Goal: Task Accomplishment & Management: Manage account settings

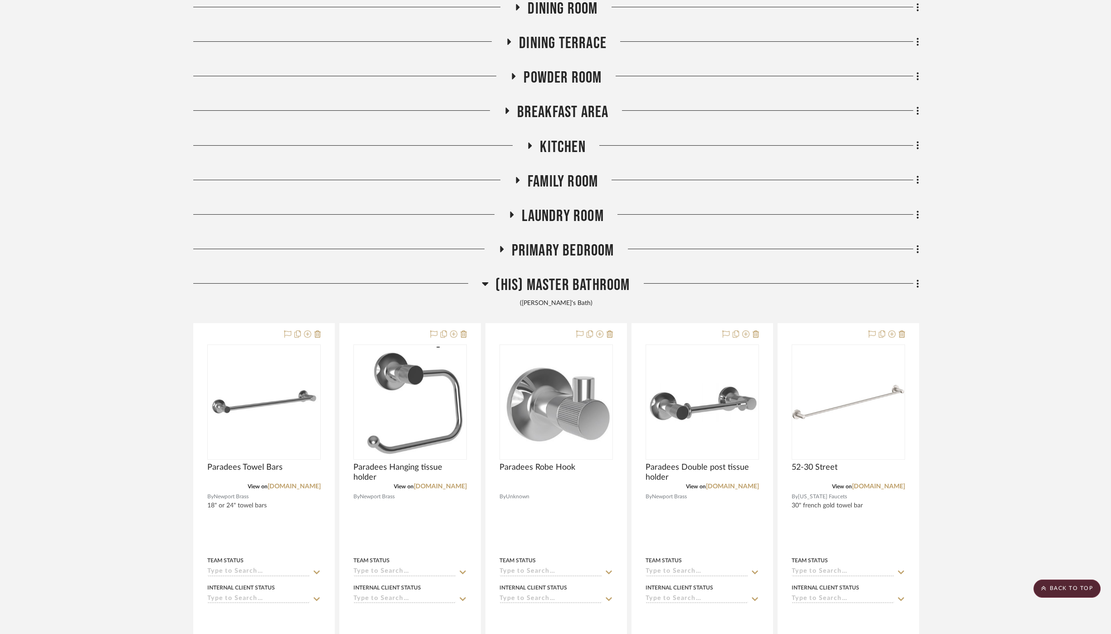
click at [554, 279] on span "(His) Master Bathroom" at bounding box center [563, 285] width 134 height 20
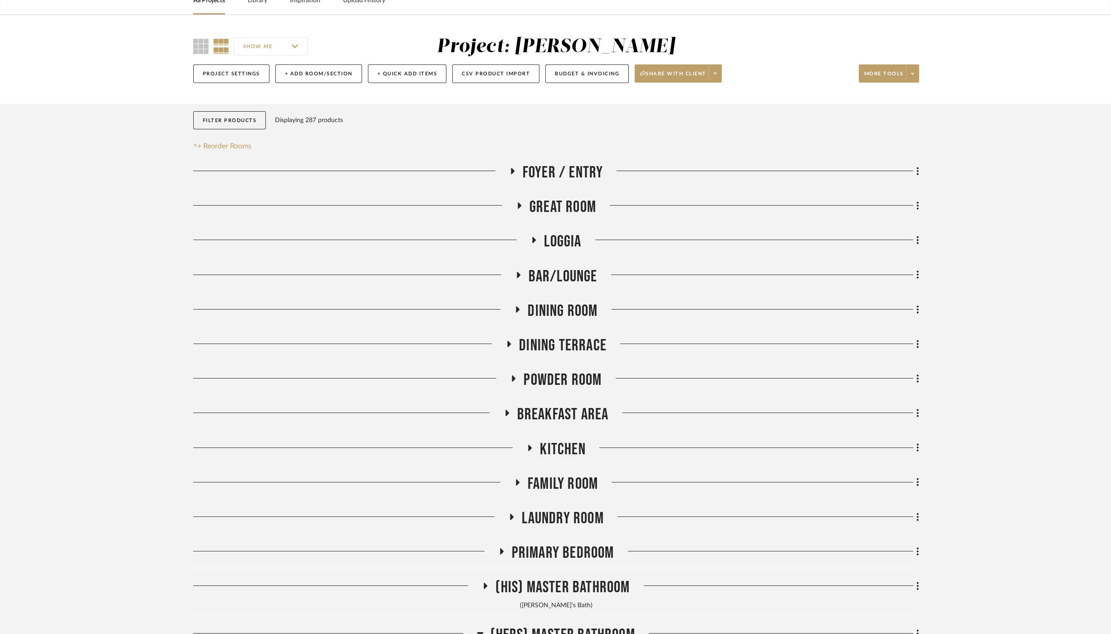
click at [555, 275] on span "Bar/Lounge" at bounding box center [563, 277] width 69 height 20
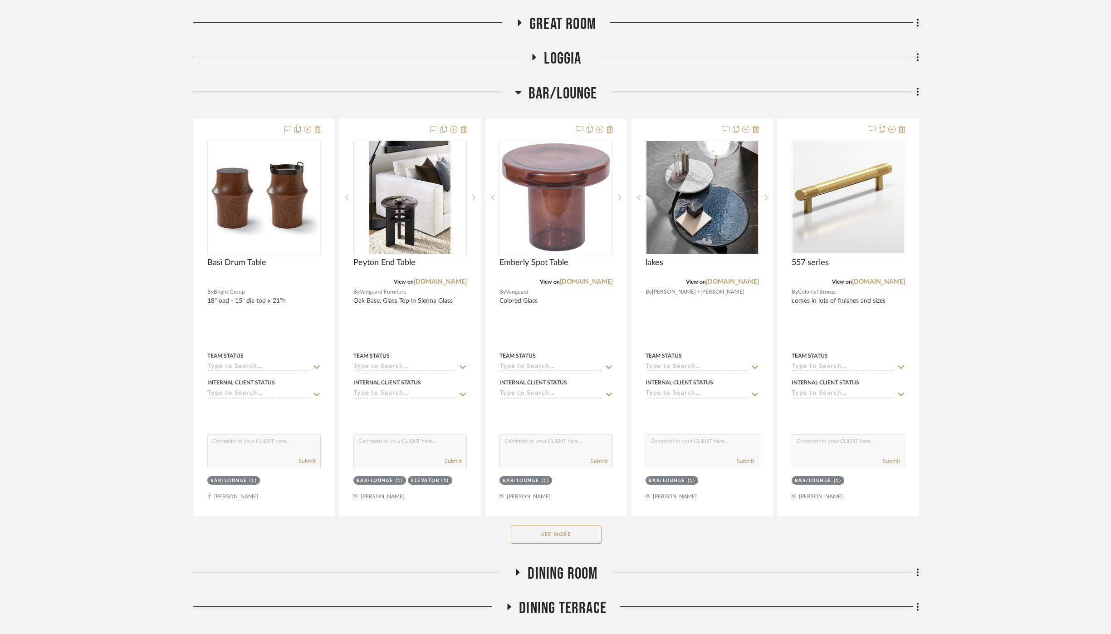
scroll to position [252, 0]
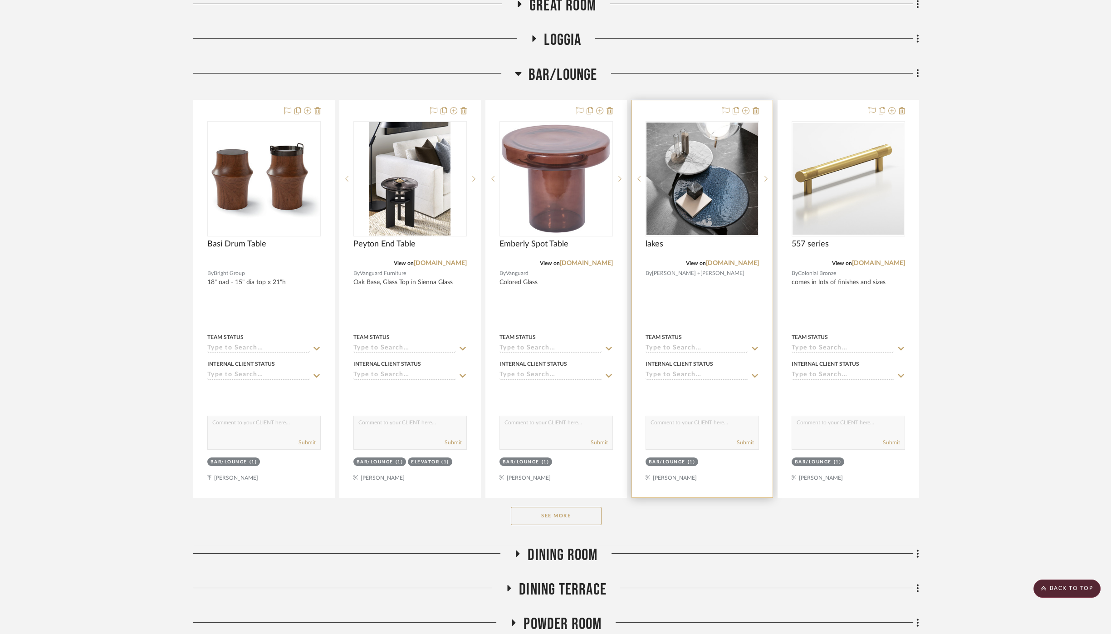
click at [740, 311] on div at bounding box center [702, 298] width 141 height 397
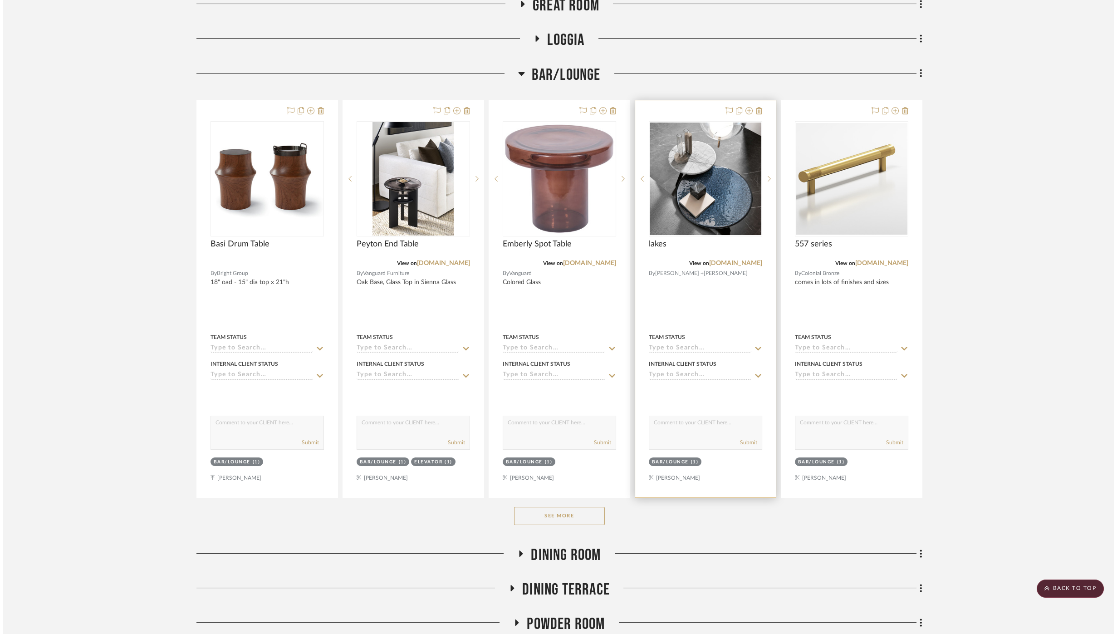
scroll to position [0, 0]
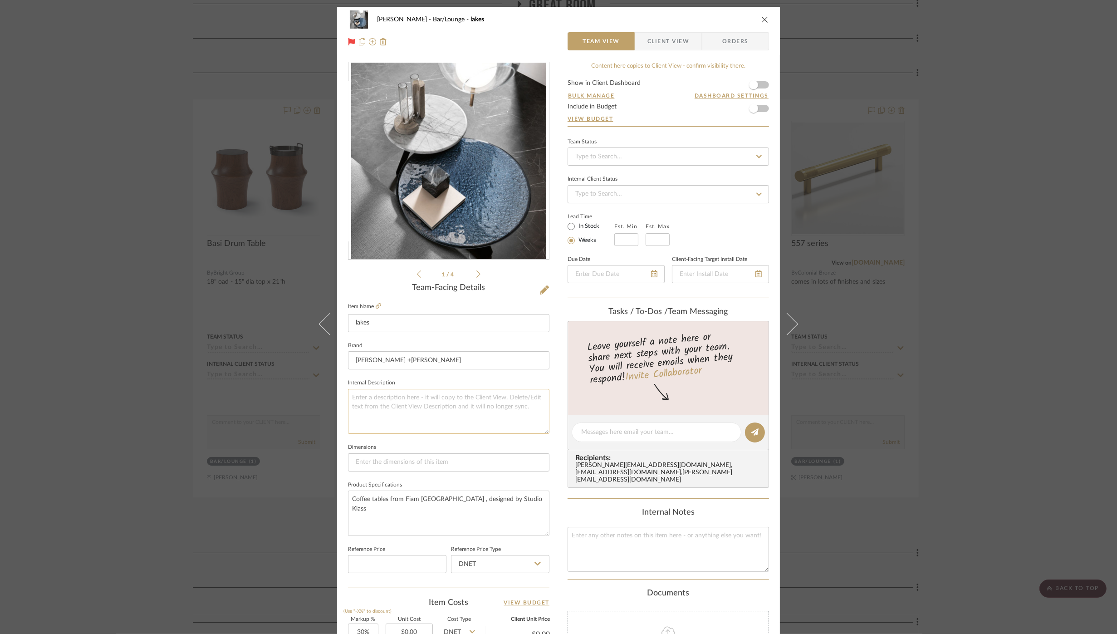
click at [393, 400] on textarea at bounding box center [449, 411] width 202 height 45
type textarea "19.75" diam x 19.75" H"
paste textarea "27 ½” Dia x 17 ¾”H"
type textarea "19.75" diam x 19.75" H 27 ½” Dia x 17 ¾”H"
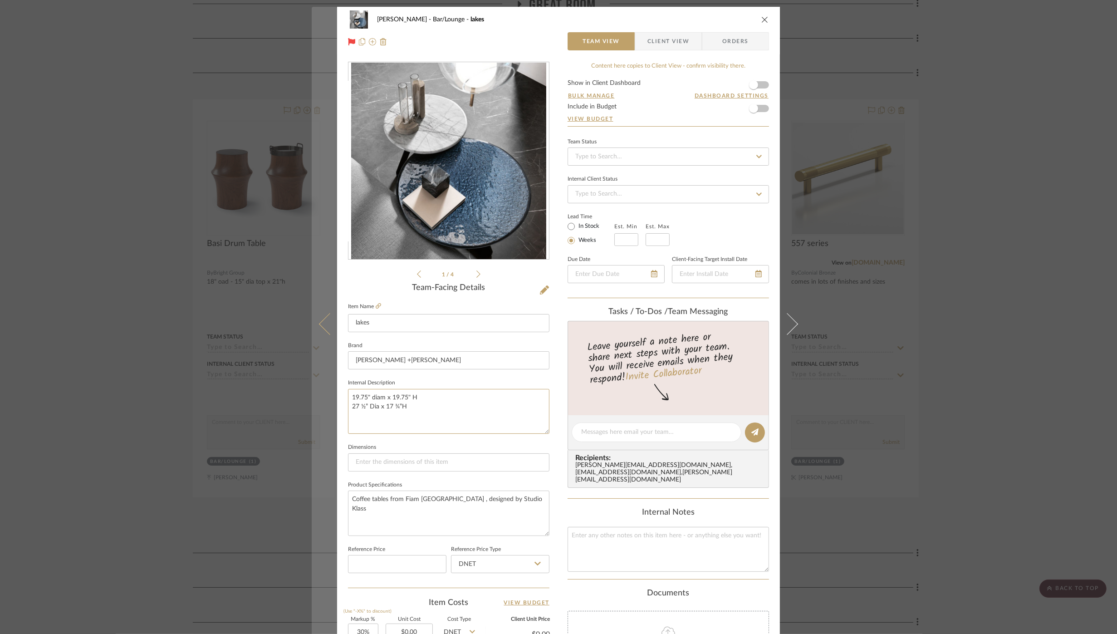
drag, startPoint x: 409, startPoint y: 405, endPoint x: 324, endPoint y: 399, distance: 85.5
click at [324, 399] on mat-dialog-content "[PERSON_NAME] Bar/Lounge lakes Team View Client View Orders 1 / 4 Team-Facing D…" at bounding box center [559, 426] width 494 height 838
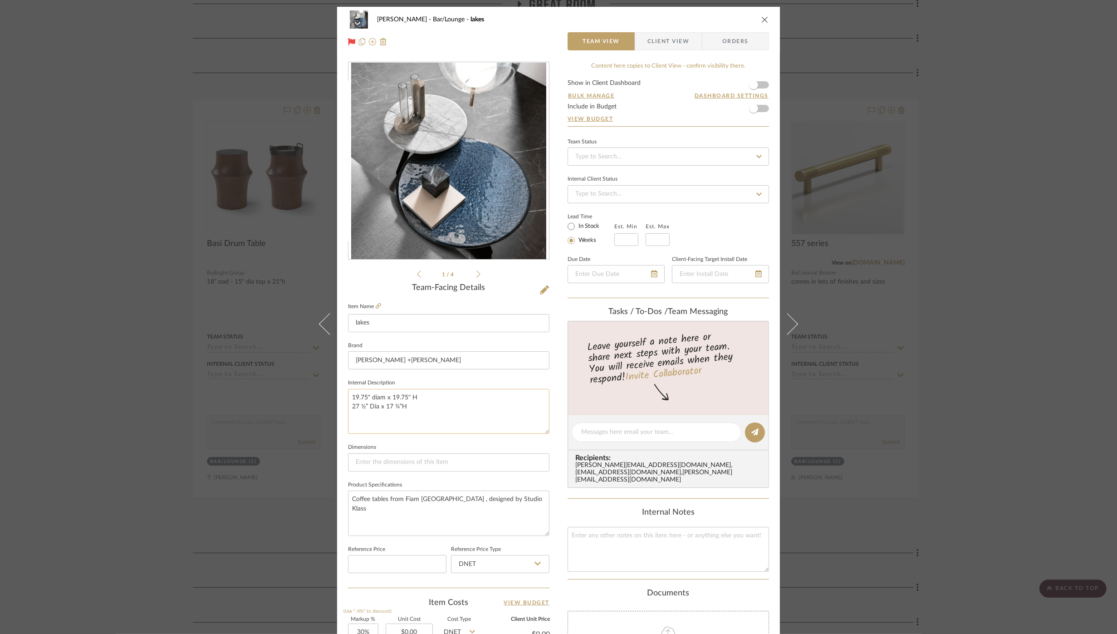
drag, startPoint x: 388, startPoint y: 408, endPoint x: 393, endPoint y: 408, distance: 5.0
click at [389, 408] on textarea "19.75" diam x 19.75" H 27 ½” Dia x 17 ¾”H" at bounding box center [449, 411] width 202 height 45
click at [404, 405] on textarea "19.75" diam x 19.75" H 27 ½” Dia x 17 ¾”H" at bounding box center [449, 411] width 202 height 45
drag, startPoint x: 406, startPoint y: 406, endPoint x: 345, endPoint y: 408, distance: 60.8
click at [348, 408] on textarea "19.75" diam x 19.75" H 27 ½” Dia x 17 ¾”H" at bounding box center [449, 411] width 202 height 45
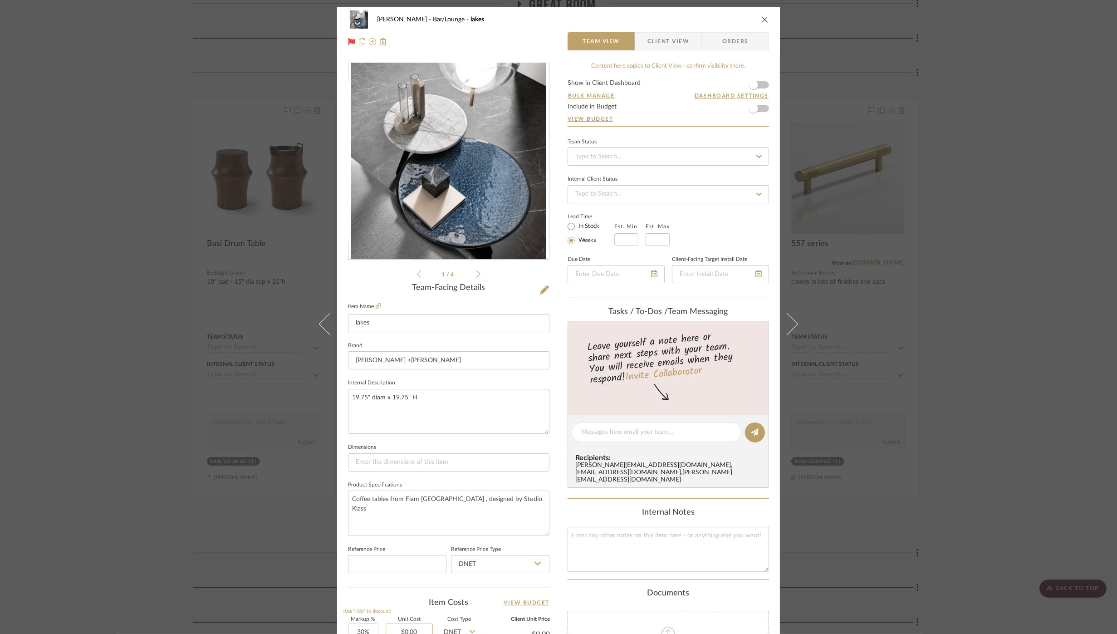
type textarea "19.75" diam x 19.75" H"
type input "0.00"
click at [415, 624] on input "0.00" at bounding box center [409, 633] width 47 height 18
type input "$2,099.50"
click at [420, 551] on fieldset "Reference Price" at bounding box center [397, 558] width 98 height 30
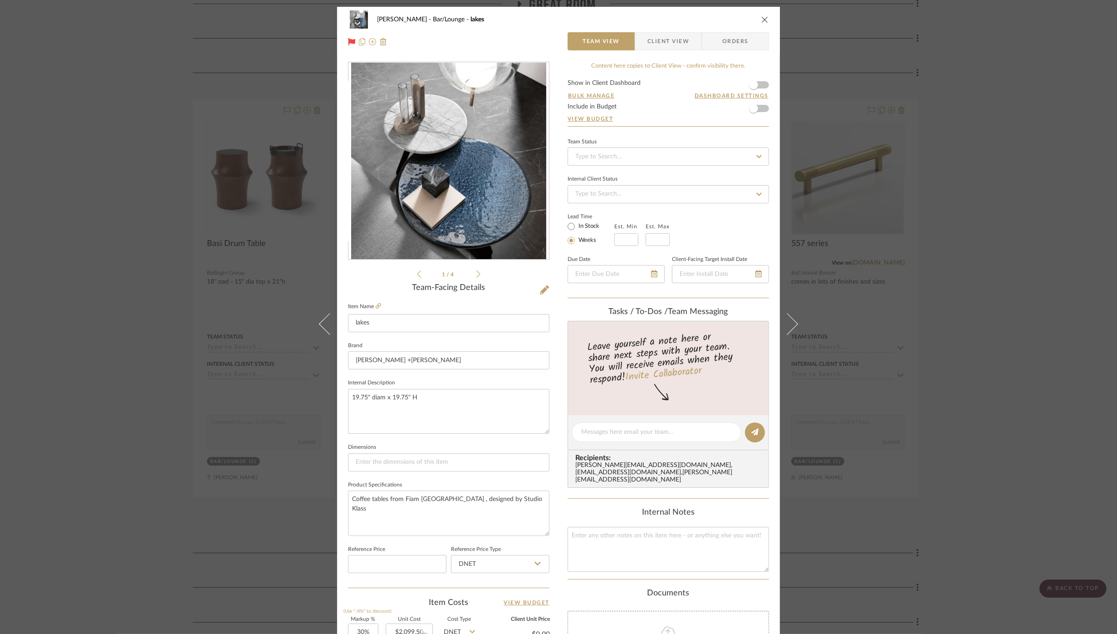
type input "$2,729.35"
click at [156, 482] on div "[PERSON_NAME] Bar/Lounge lakes Team View Client View Orders 1 / 4 Team-Facing D…" at bounding box center [558, 317] width 1117 height 634
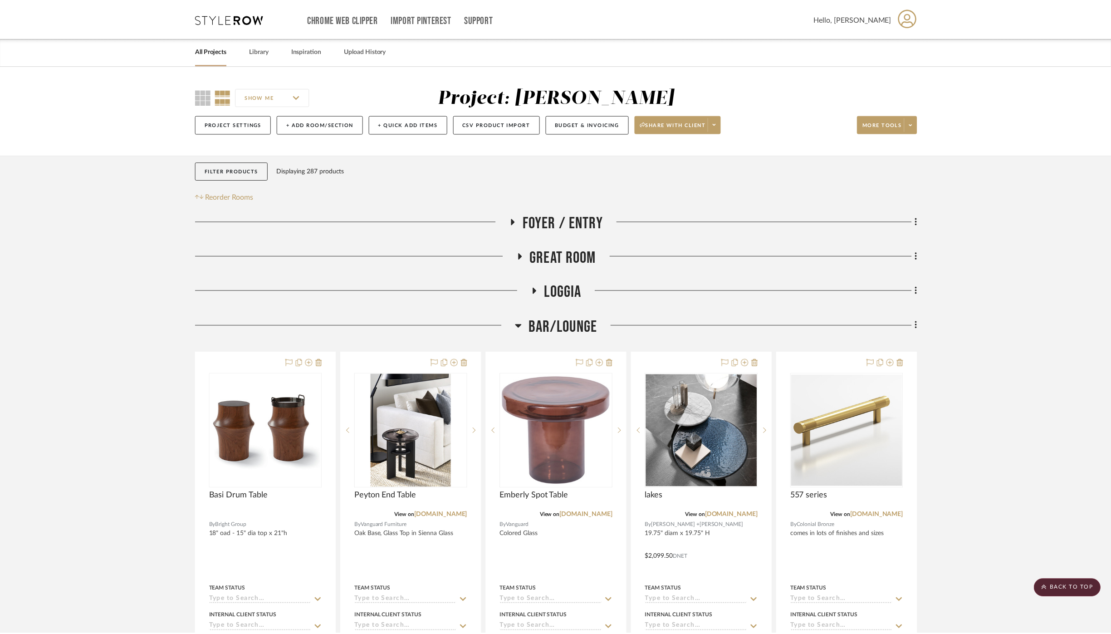
scroll to position [252, 0]
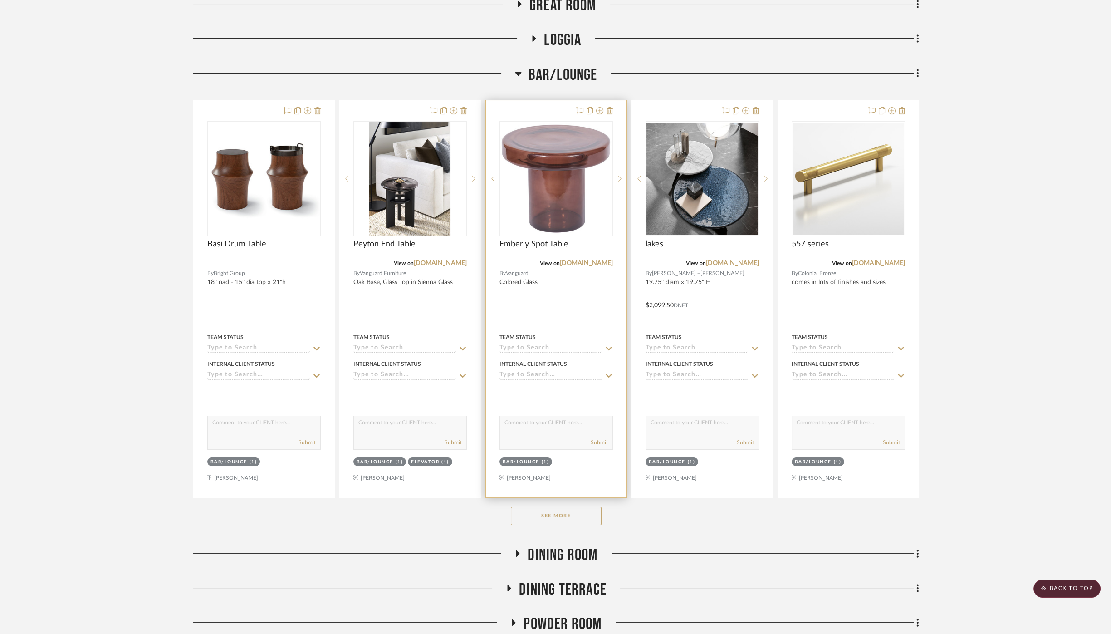
click at [604, 310] on div at bounding box center [556, 298] width 141 height 397
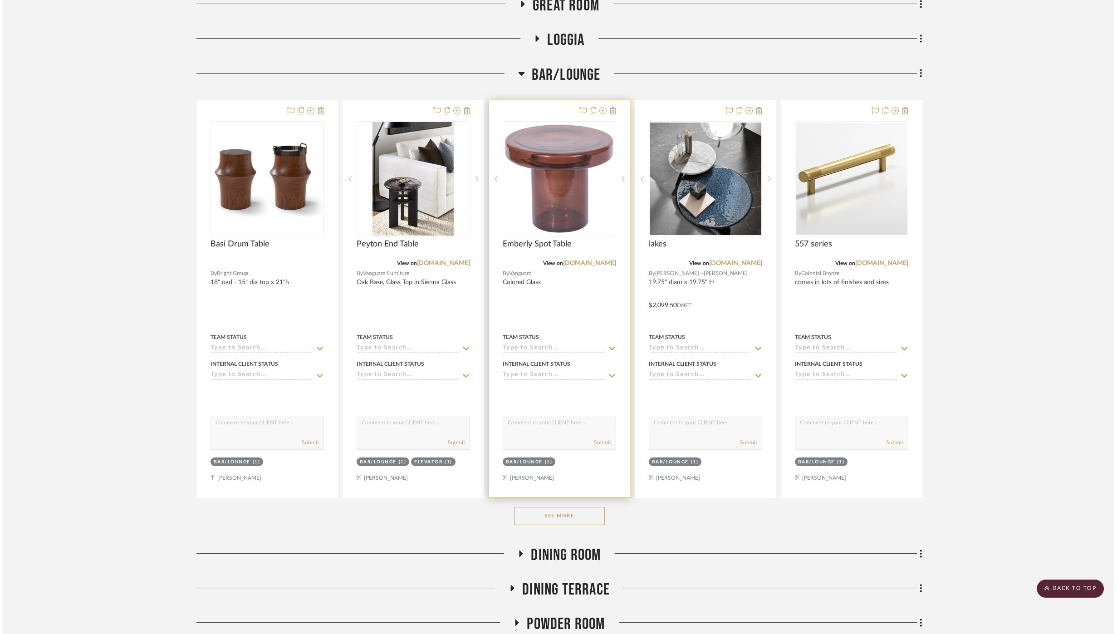
scroll to position [0, 0]
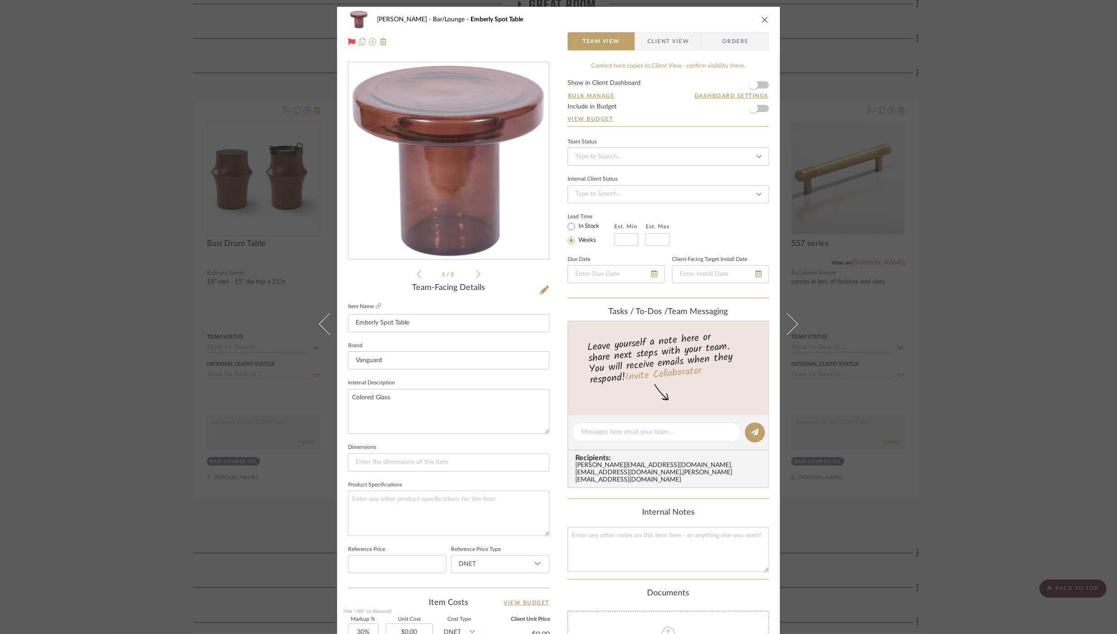
drag, startPoint x: 115, startPoint y: 224, endPoint x: 325, endPoint y: 247, distance: 210.9
click at [116, 224] on div "[PERSON_NAME] Bar/Lounge Emberly Spot Table Team View Client View Orders 1 / 3 …" at bounding box center [558, 317] width 1117 height 634
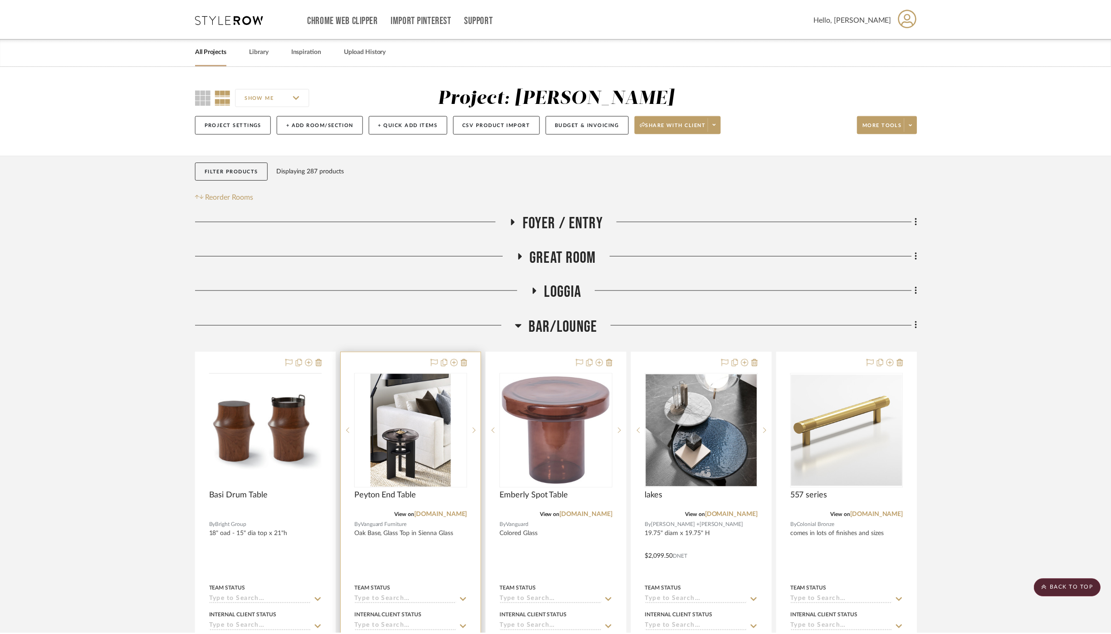
scroll to position [252, 0]
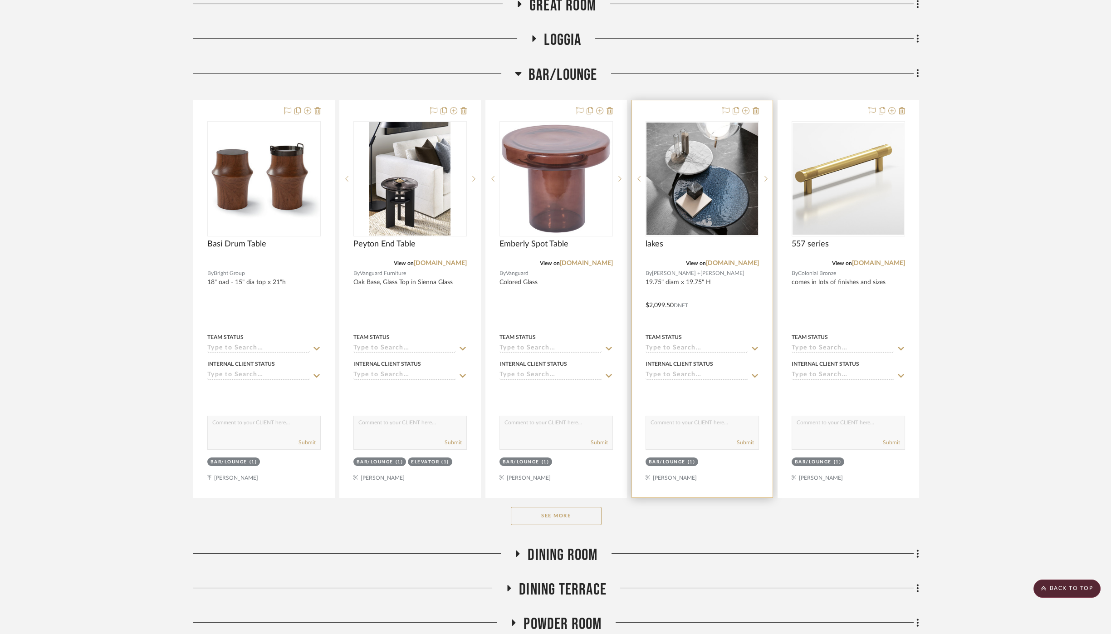
click at [698, 288] on div at bounding box center [702, 298] width 141 height 397
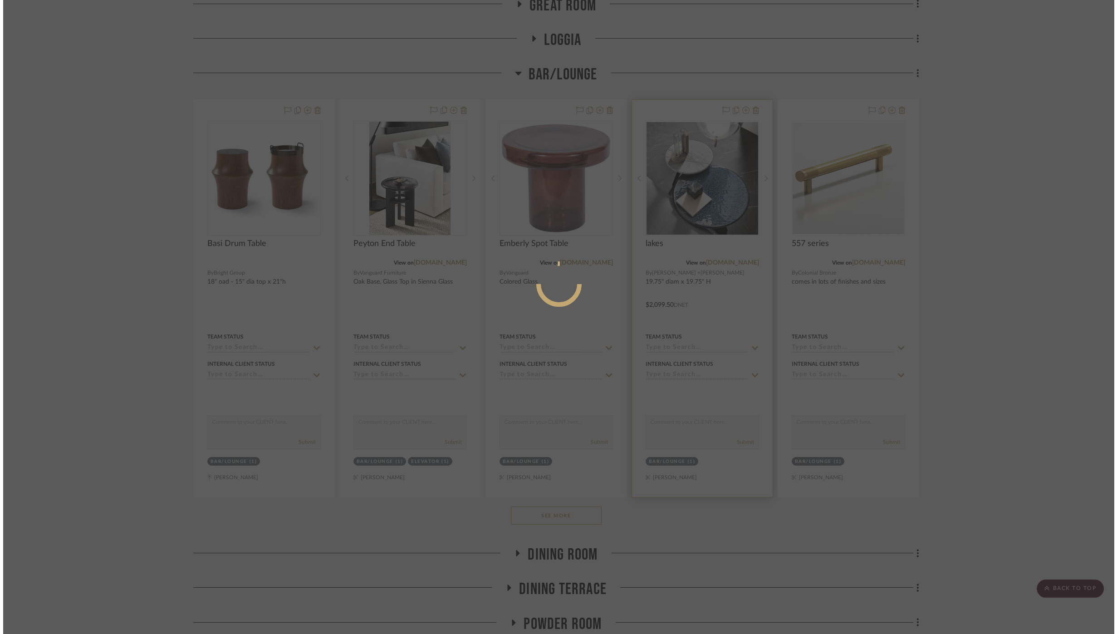
scroll to position [0, 0]
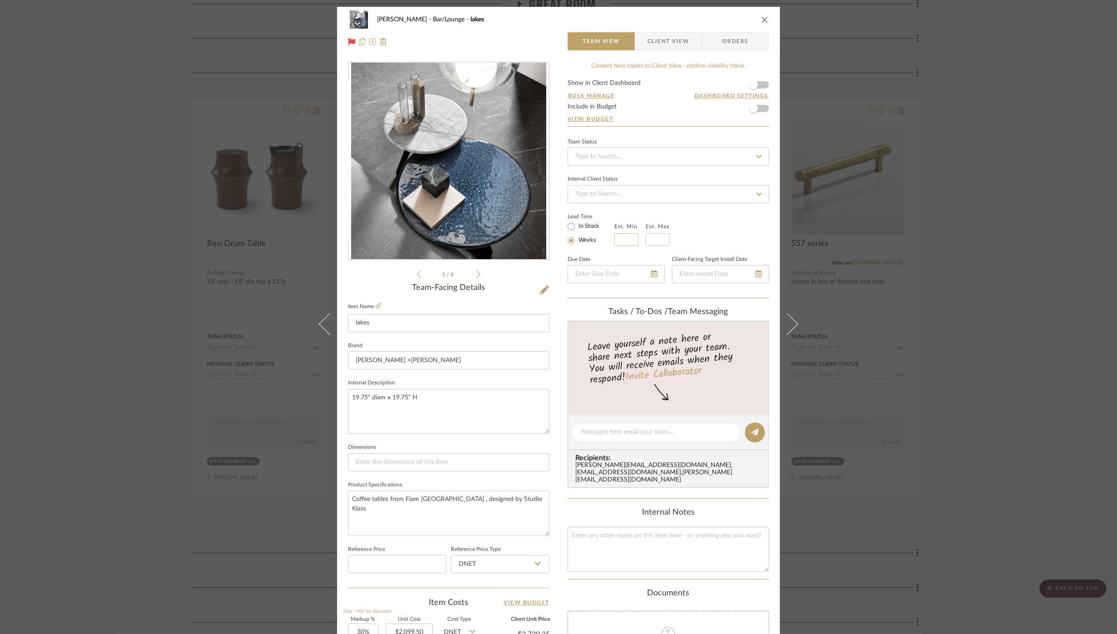
click at [620, 235] on input at bounding box center [626, 239] width 24 height 13
type input "18"
type input "2"
type input "20"
click at [723, 228] on div "Lead Time In Stock Weeks Est. Min 18 Est. Max 20" at bounding box center [669, 228] width 202 height 35
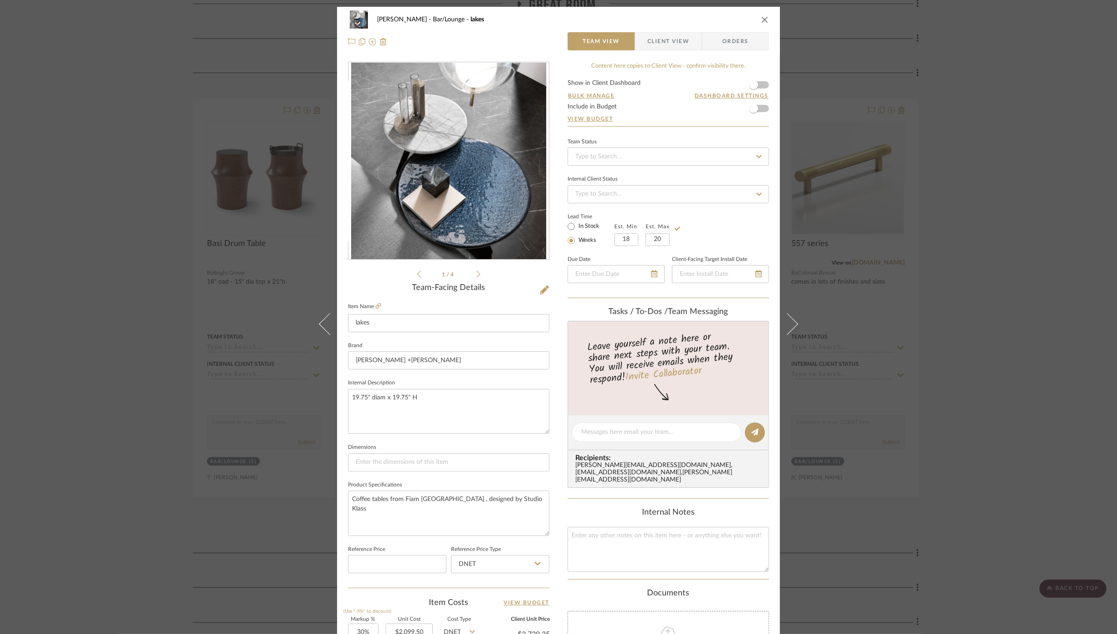
drag, startPoint x: 158, startPoint y: 147, endPoint x: 143, endPoint y: 105, distance: 45.1
click at [158, 147] on div "[PERSON_NAME] Bar/Lounge lakes Team View Client View Orders 1 / 4 Team-Facing D…" at bounding box center [558, 317] width 1117 height 634
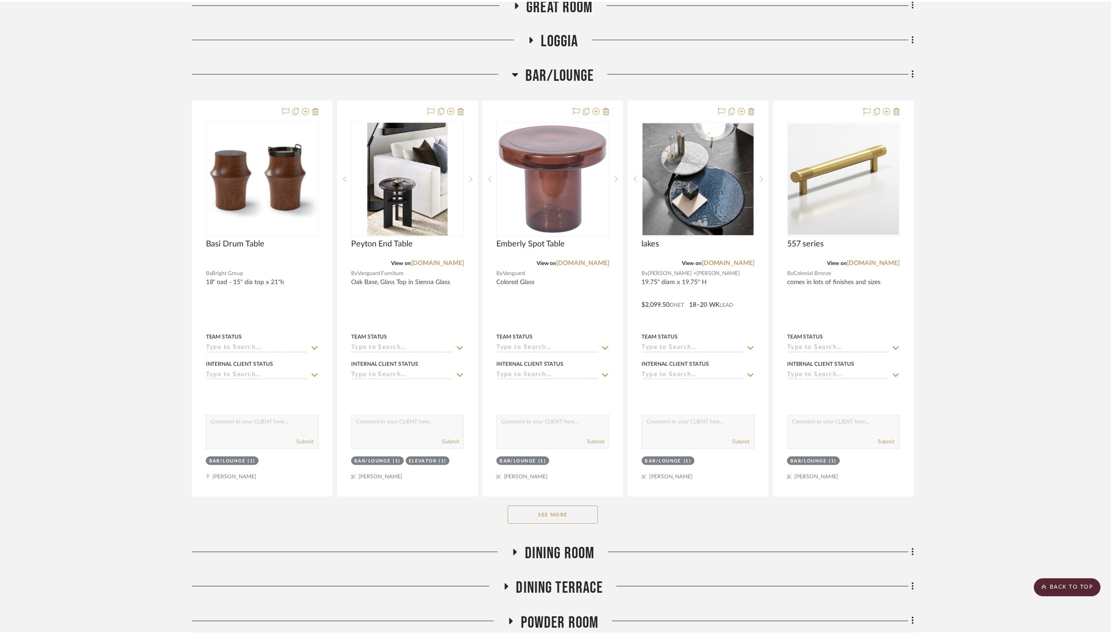
scroll to position [252, 0]
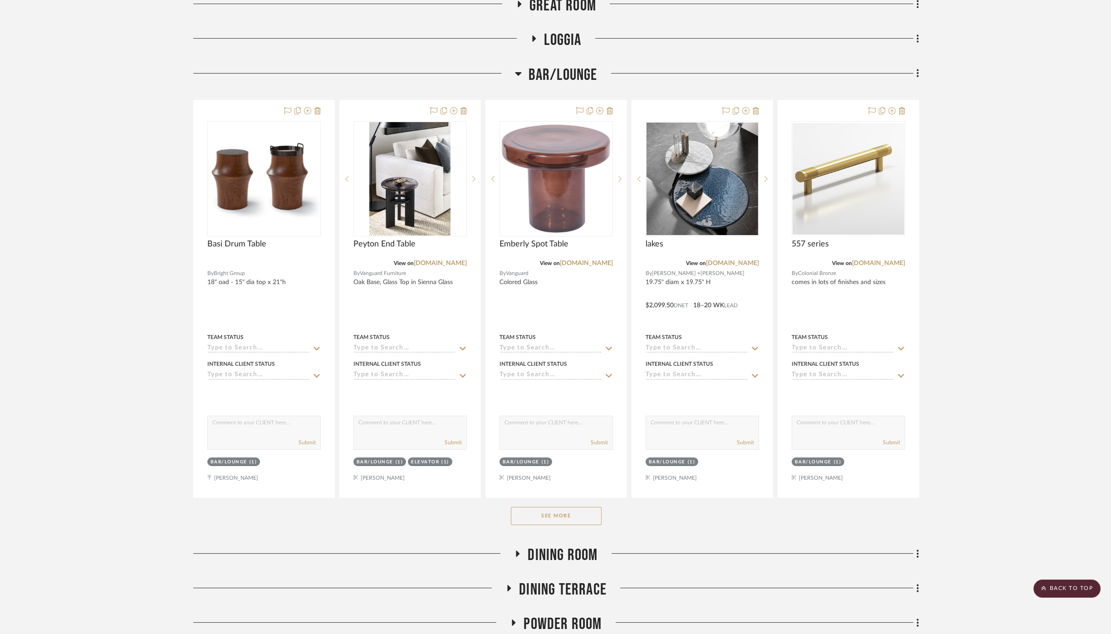
click at [552, 74] on span "Bar/Lounge" at bounding box center [563, 75] width 69 height 20
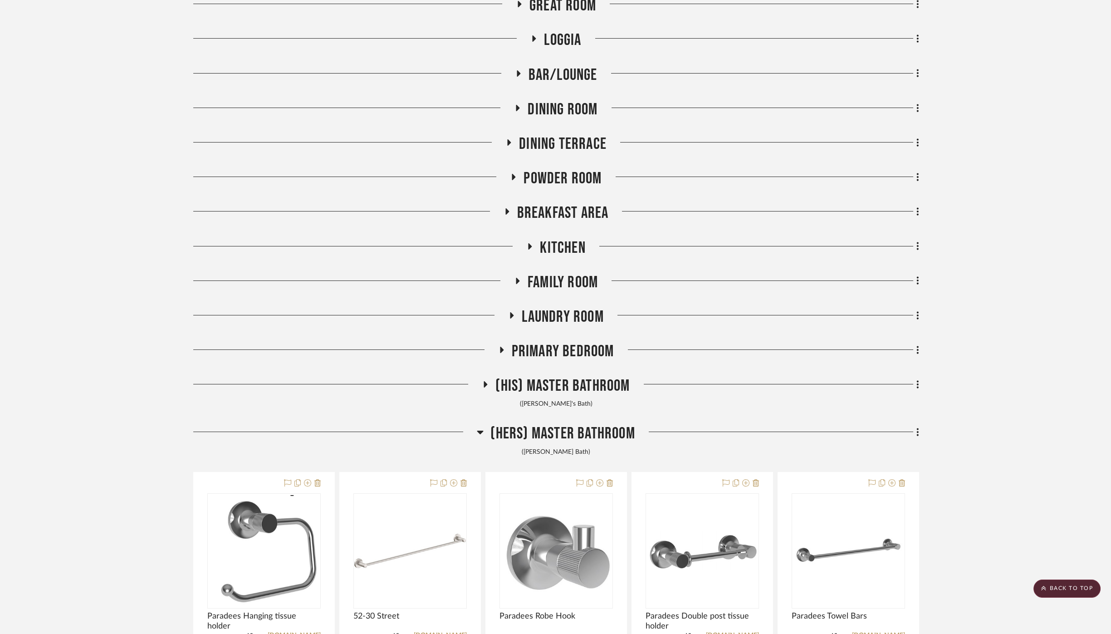
click at [564, 349] on span "Primary Bedroom" at bounding box center [563, 352] width 103 height 20
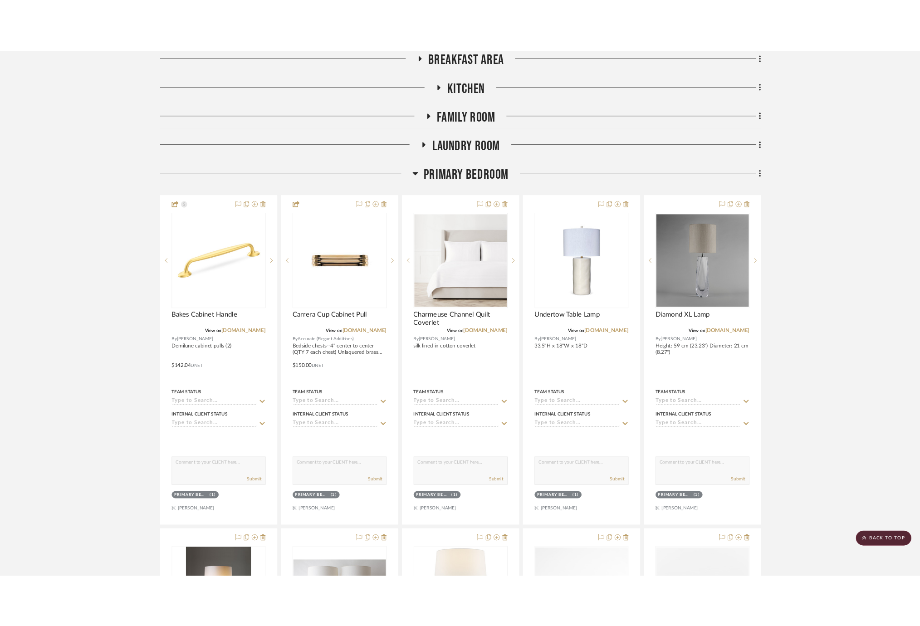
scroll to position [403, 0]
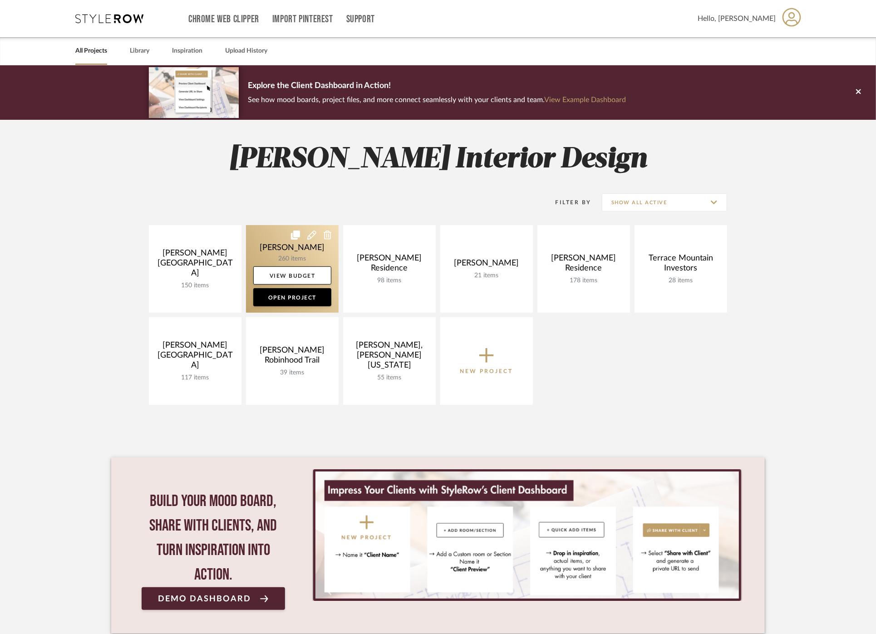
click at [272, 247] on link at bounding box center [292, 269] width 93 height 88
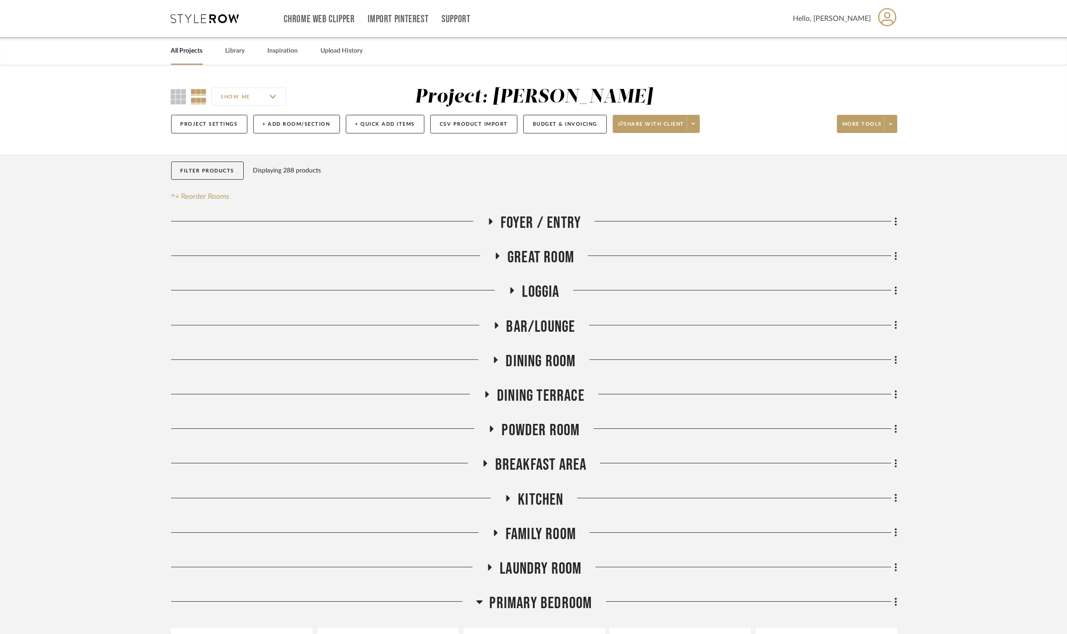
scroll to position [302, 0]
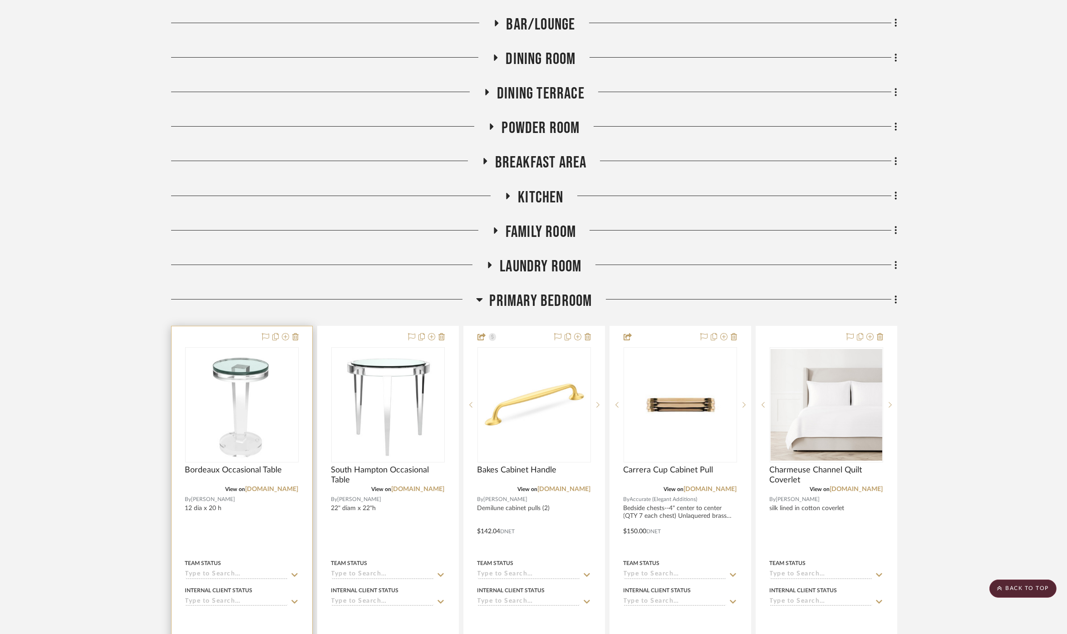
click at [254, 515] on div at bounding box center [242, 524] width 141 height 397
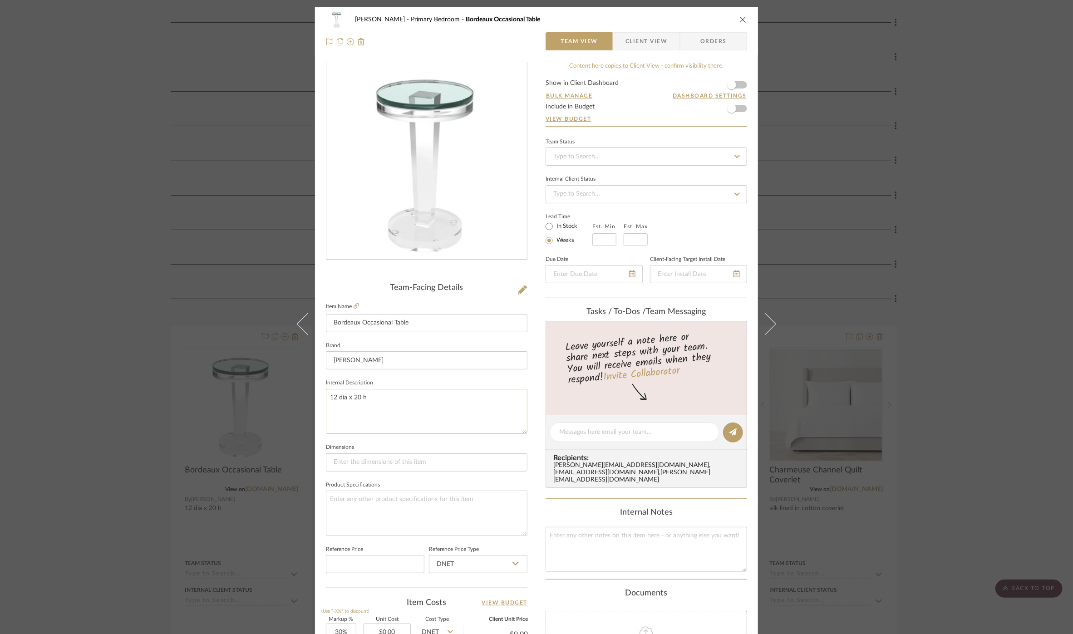
click at [333, 395] on textarea "12 dia x 20 h" at bounding box center [427, 411] width 202 height 45
drag, startPoint x: 334, startPoint y: 396, endPoint x: 328, endPoint y: 396, distance: 5.4
click at [328, 396] on textarea "12 dia x 20 h" at bounding box center [427, 411] width 202 height 45
click at [386, 389] on textarea "20dia x 20 h" at bounding box center [427, 411] width 202 height 45
type textarea "20dia x 20 h"
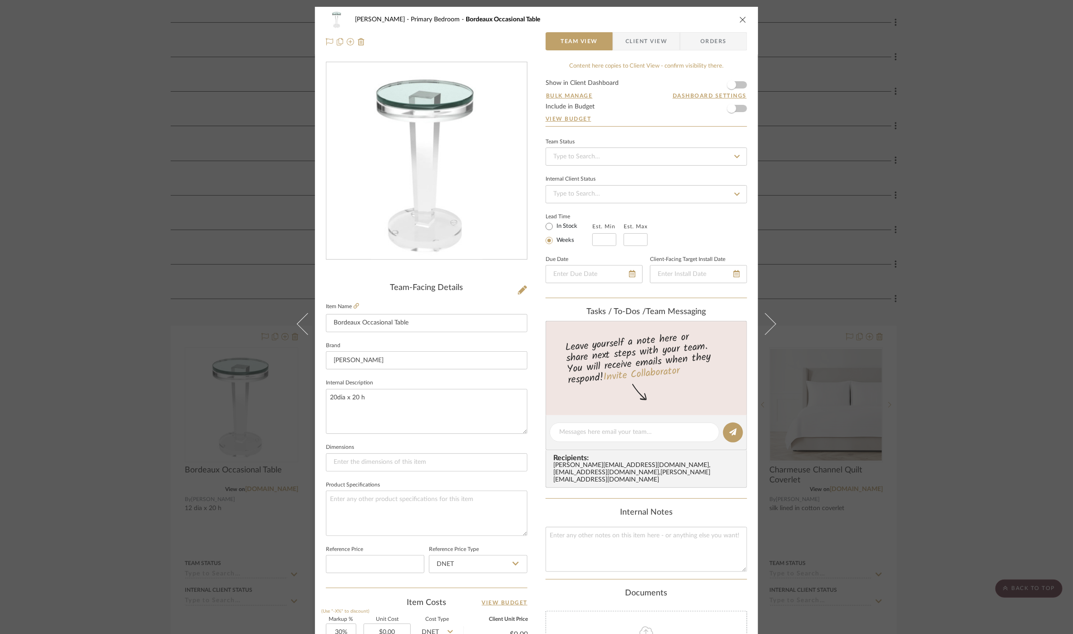
click at [270, 392] on div "Cawley Gillon Primary Bedroom Bordeaux Occasional Table Team View Client View O…" at bounding box center [536, 317] width 1073 height 634
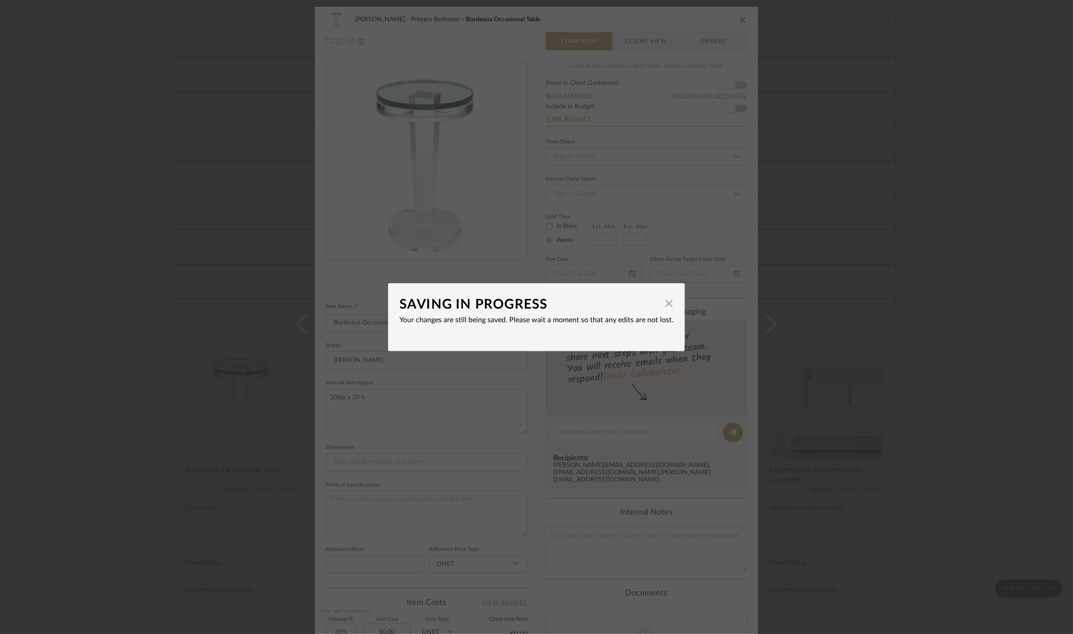
click at [271, 392] on div "SAVING IN PROGRESS × Your changes are still being saved. Please wait a moment s…" at bounding box center [536, 317] width 1073 height 634
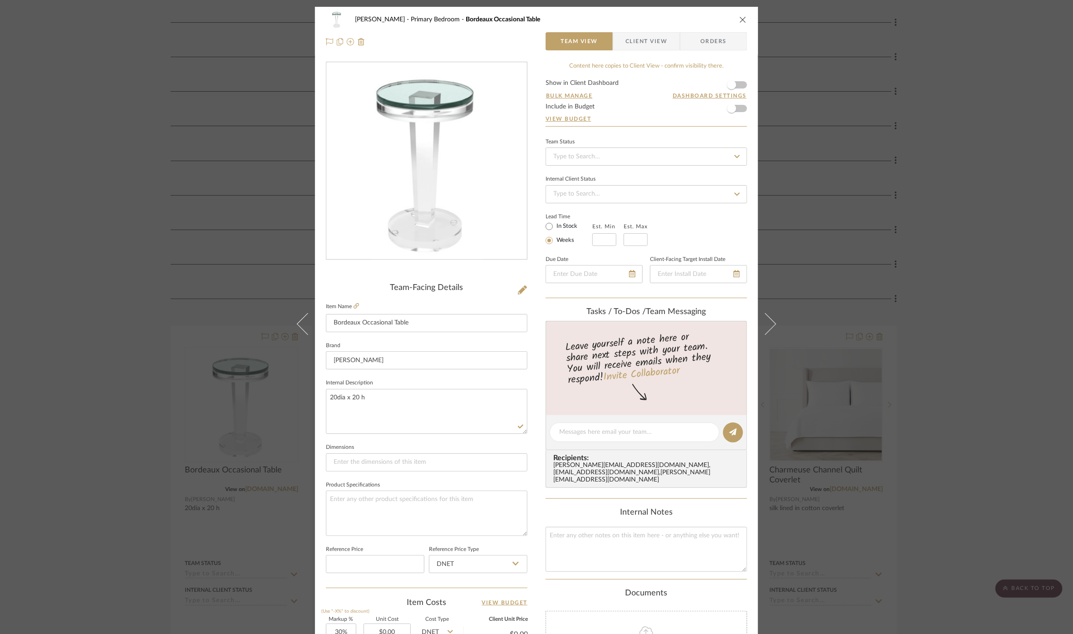
click at [136, 424] on div "Cawley Gillon Primary Bedroom Bordeaux Occasional Table Team View Client View O…" at bounding box center [536, 317] width 1073 height 634
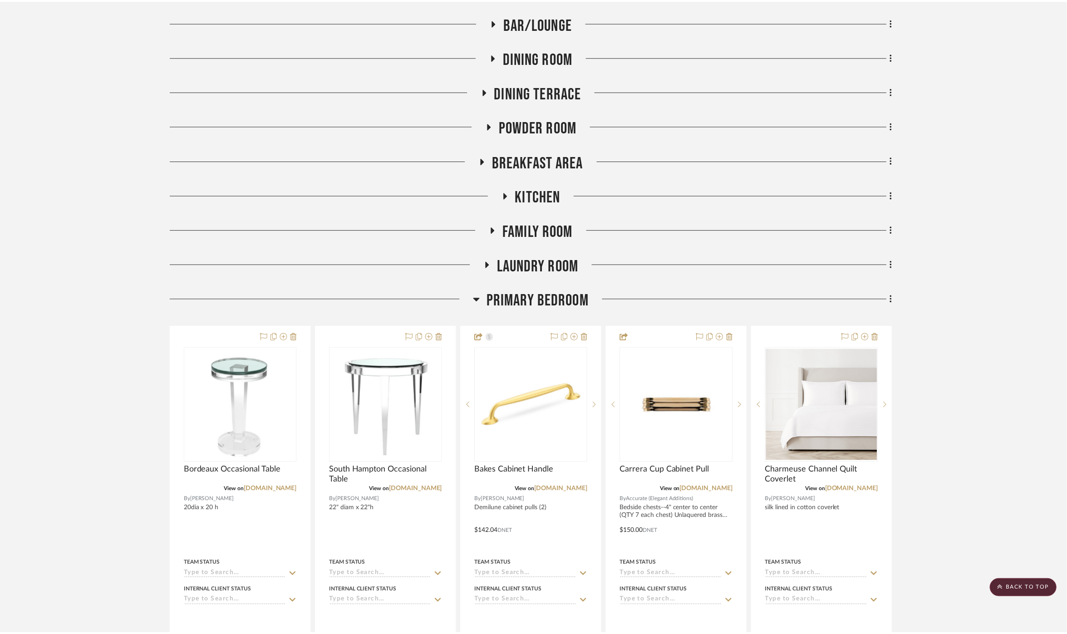
scroll to position [302, 0]
